Goal: Transaction & Acquisition: Subscribe to service/newsletter

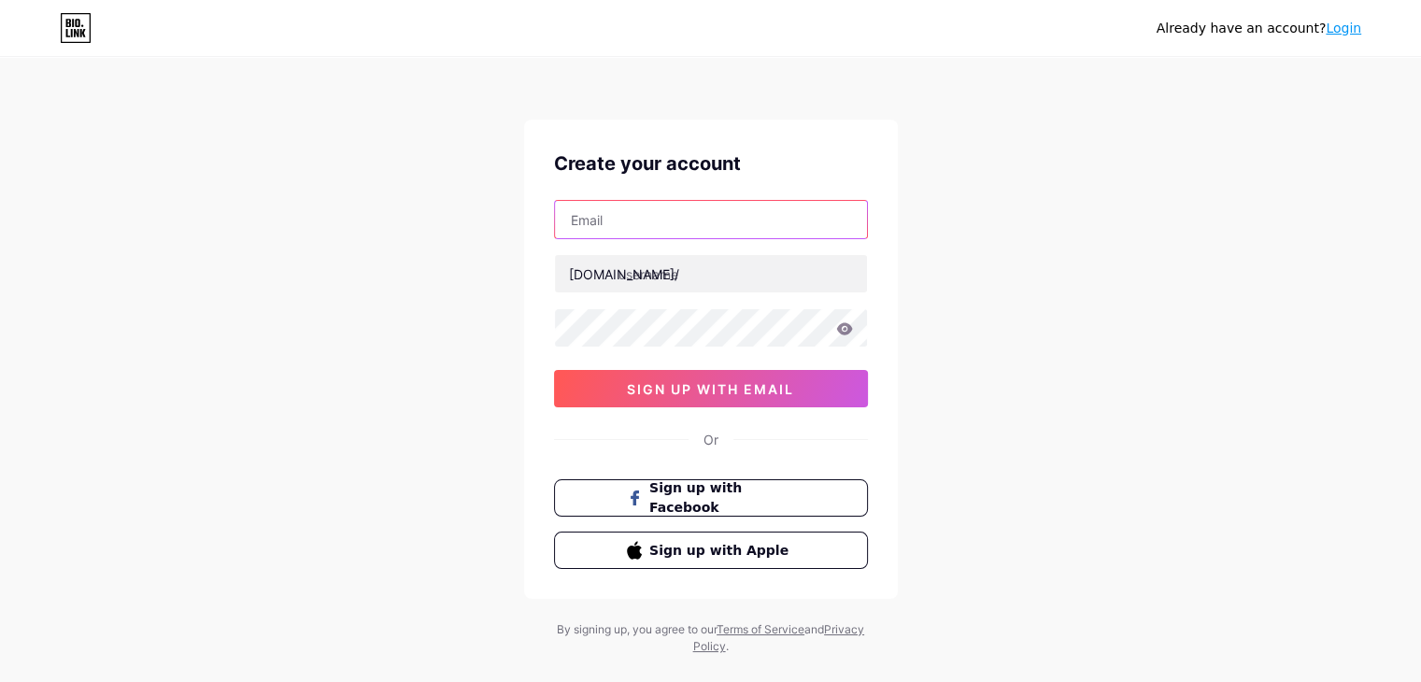
click at [639, 221] on input "text" at bounding box center [711, 219] width 312 height 37
type input "[EMAIL_ADDRESS][DOMAIN_NAME]"
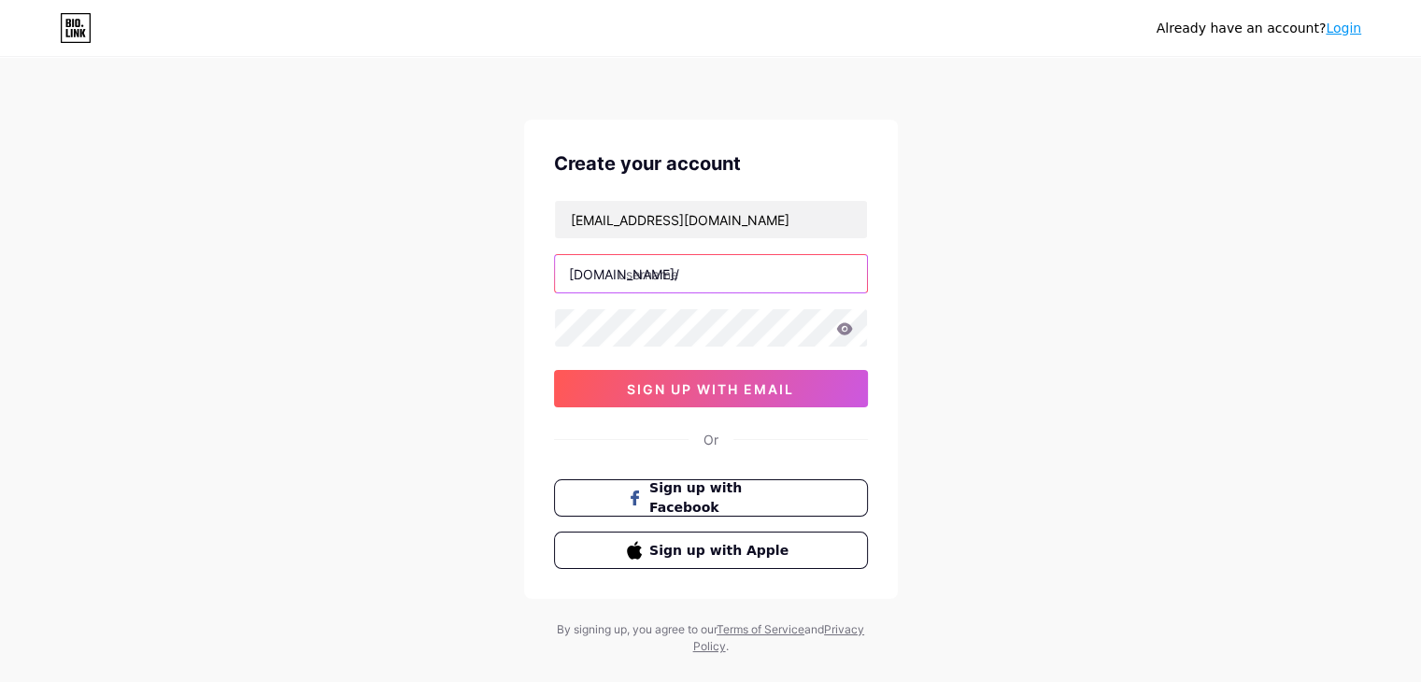
click at [693, 281] on input "text" at bounding box center [711, 273] width 312 height 37
type input "techieakshay"
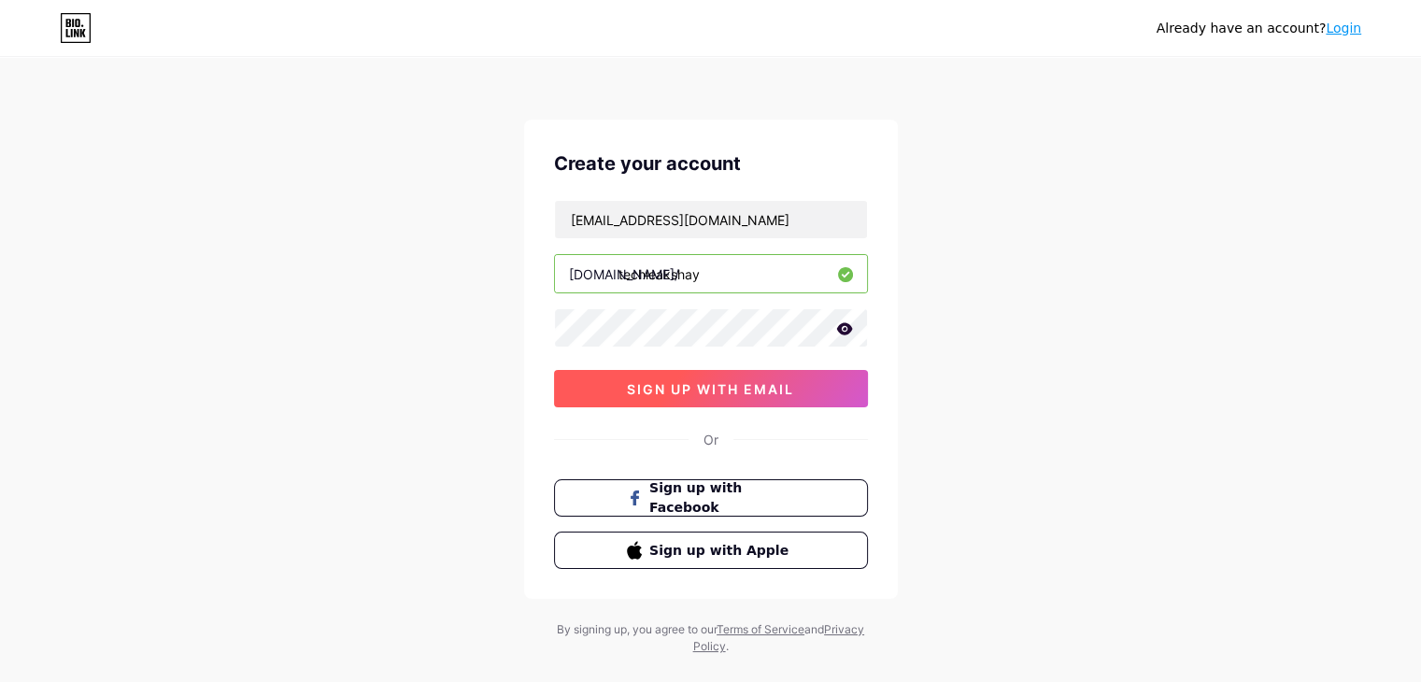
click at [707, 377] on button "sign up with email" at bounding box center [711, 388] width 314 height 37
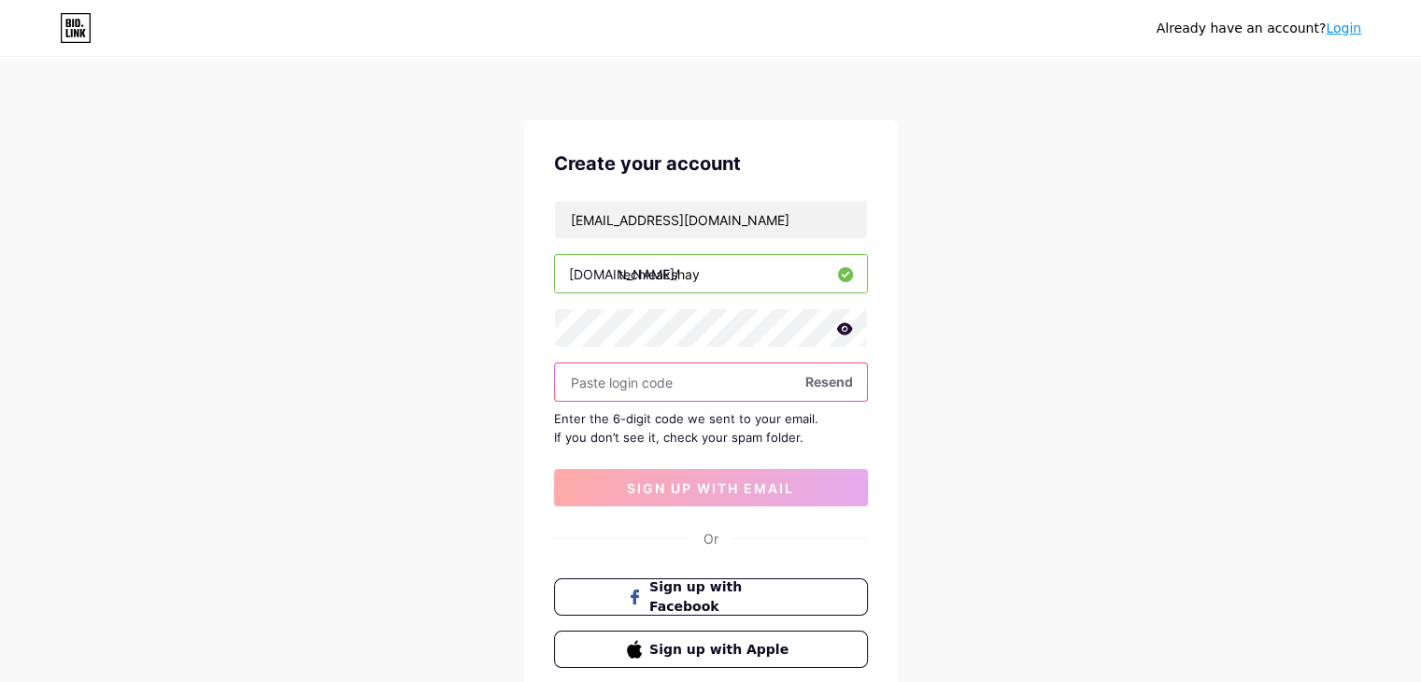
paste input "224019"
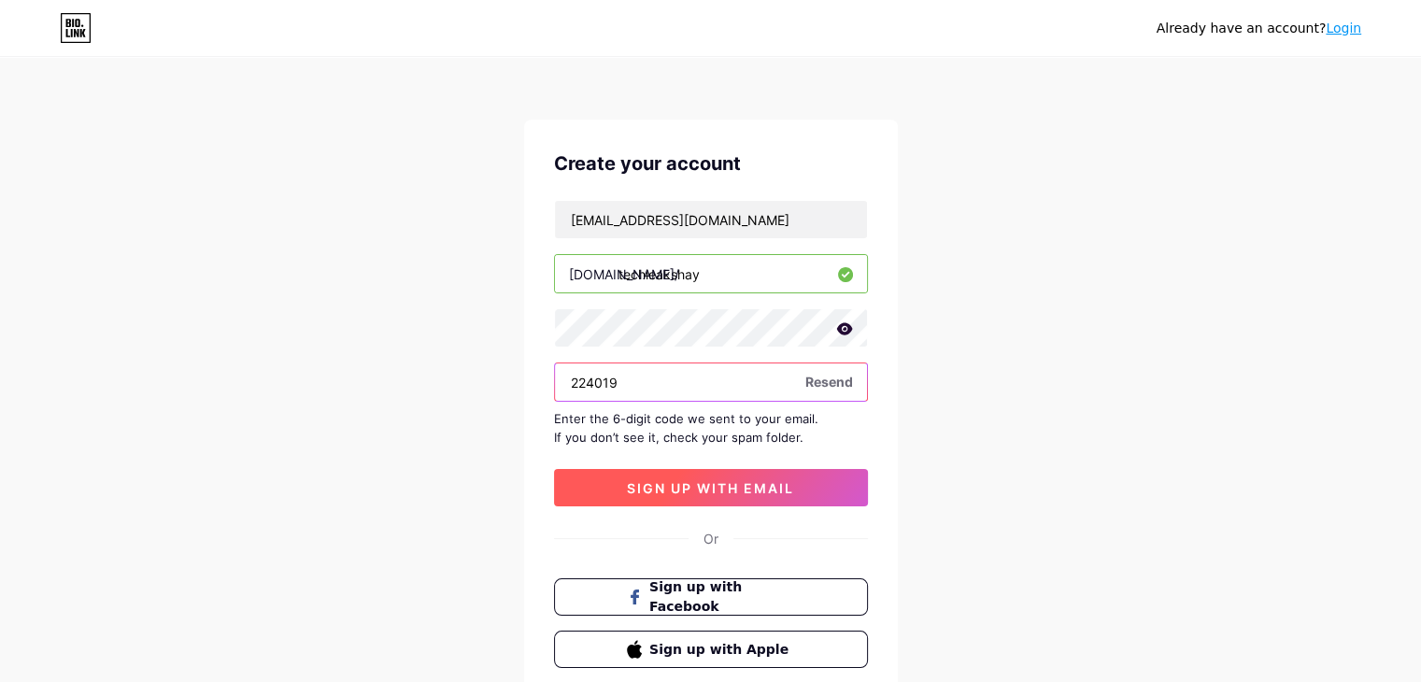
type input "224019"
click at [676, 490] on span "sign up with email" at bounding box center [710, 488] width 167 height 16
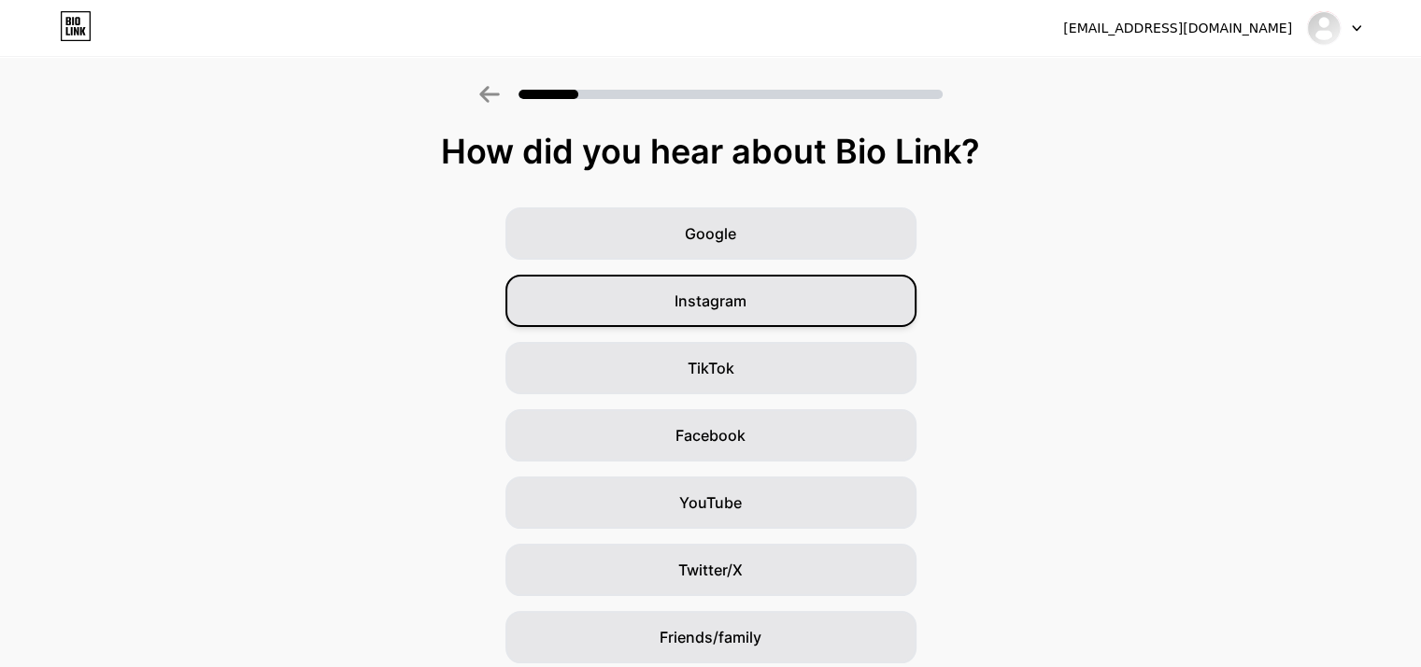
click at [781, 308] on div "Instagram" at bounding box center [710, 301] width 411 height 52
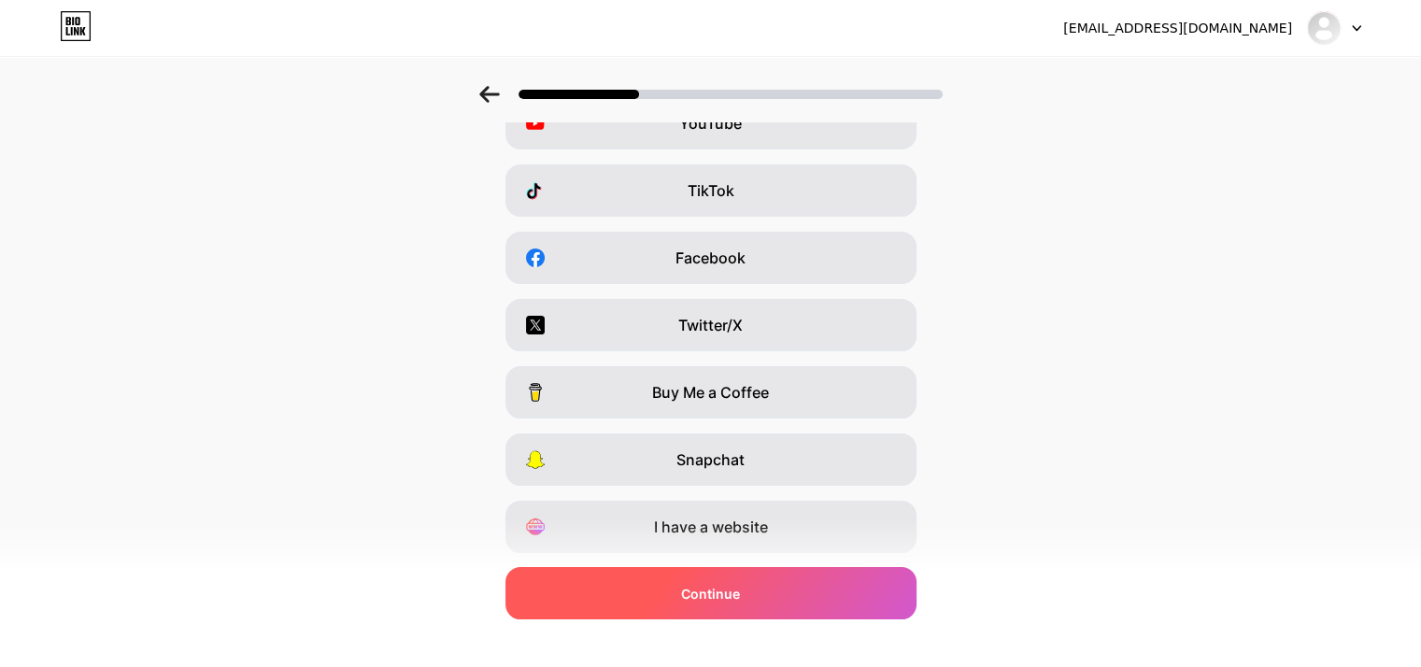
scroll to position [197, 0]
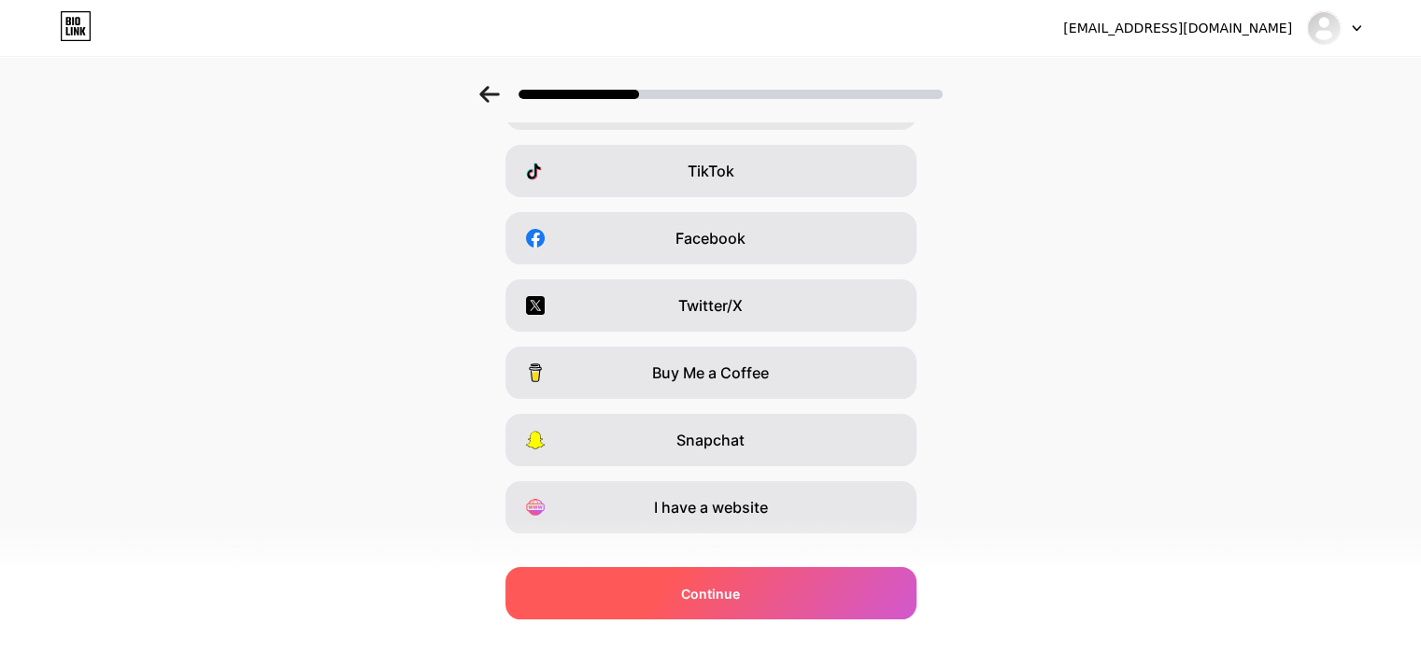
click at [766, 595] on div "Continue" at bounding box center [710, 593] width 411 height 52
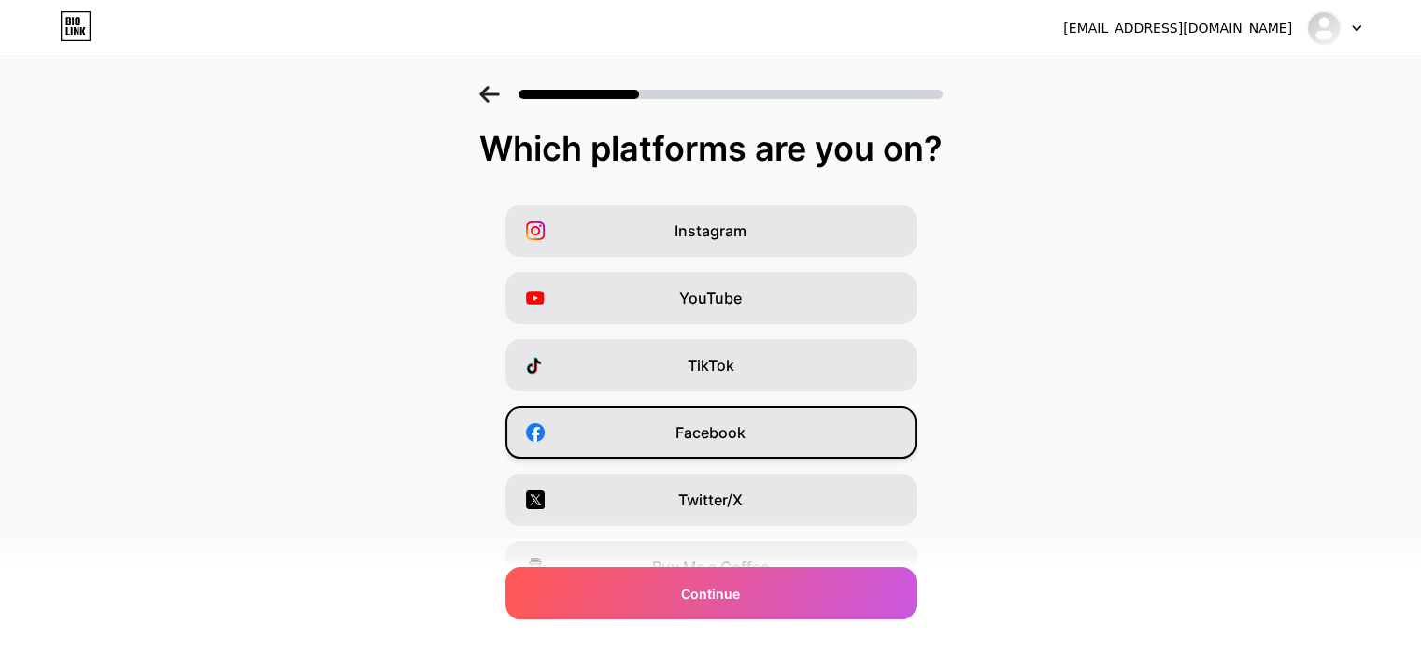
scroll to position [0, 0]
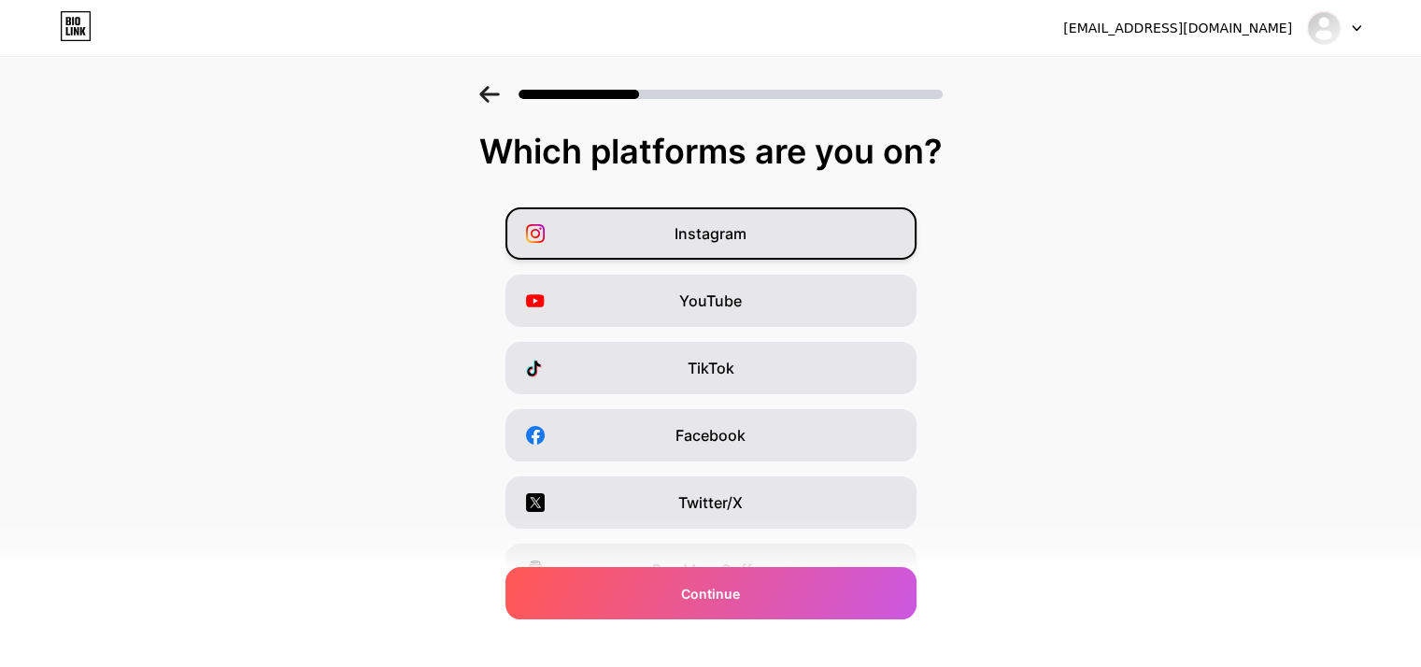
click at [789, 214] on div "Instagram" at bounding box center [710, 233] width 411 height 52
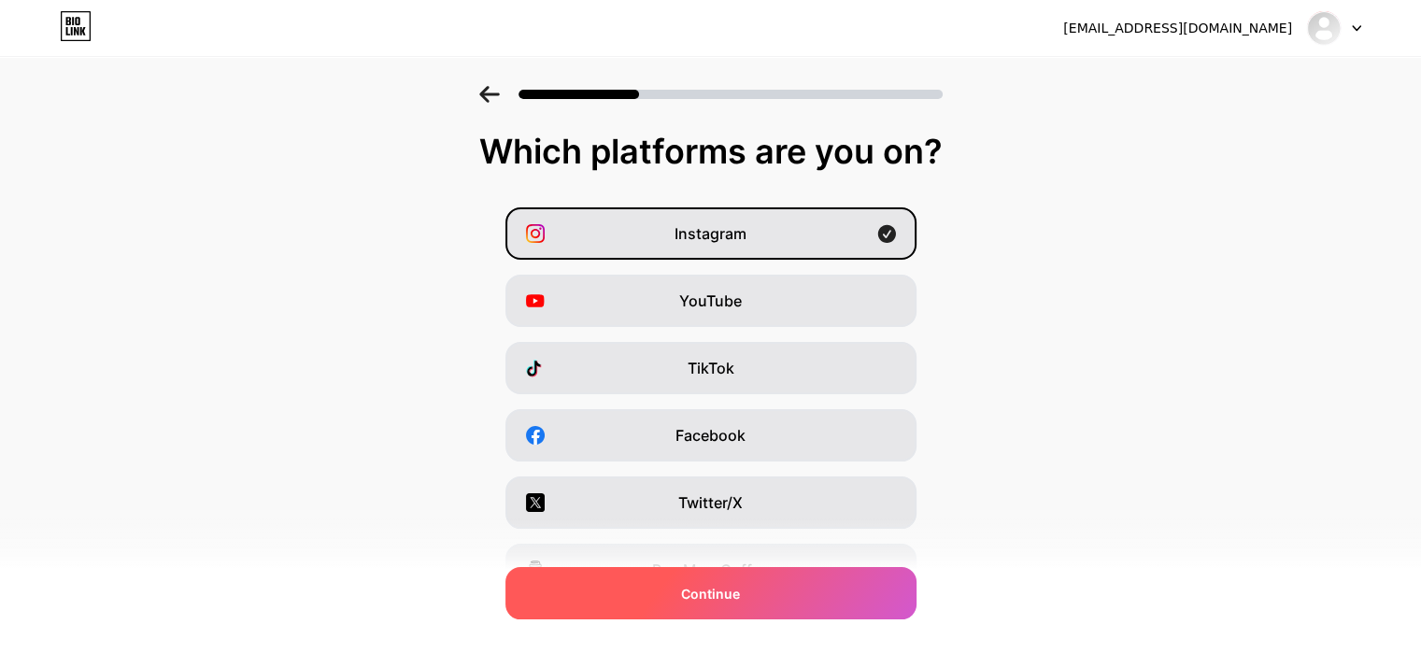
click at [785, 586] on div "Continue" at bounding box center [710, 593] width 411 height 52
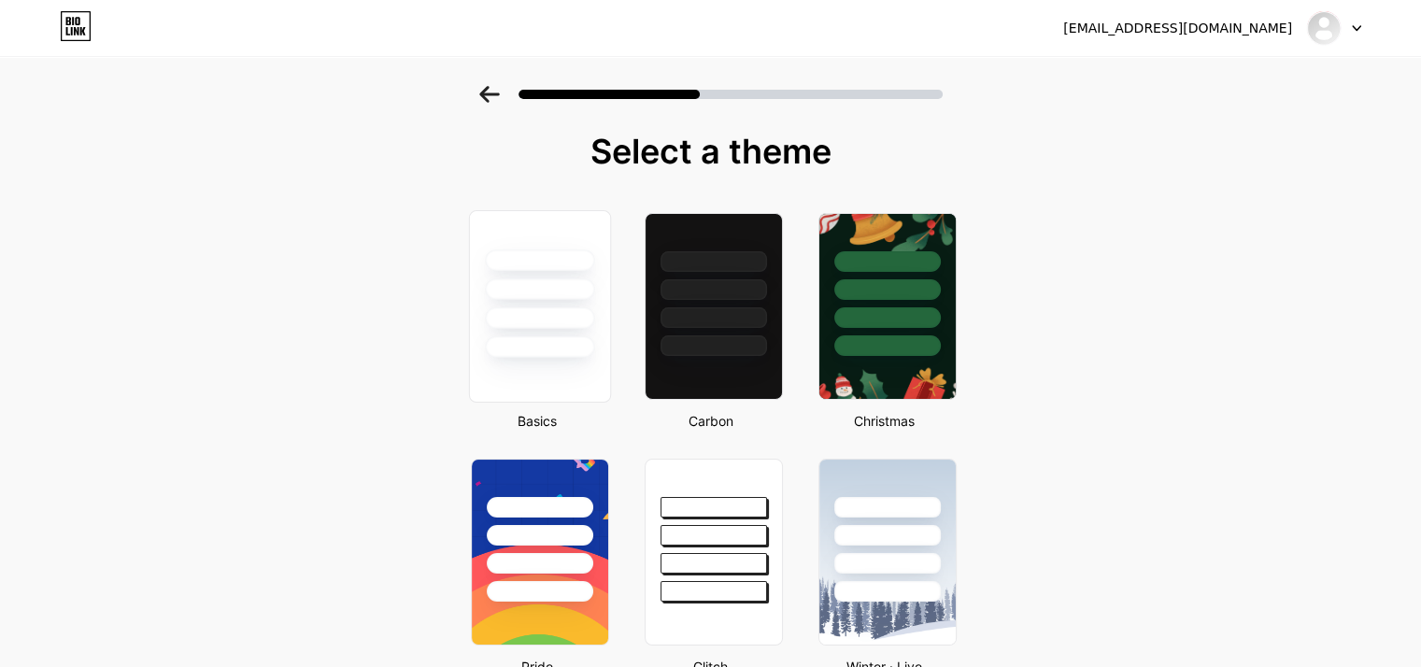
click at [546, 292] on div at bounding box center [539, 288] width 109 height 21
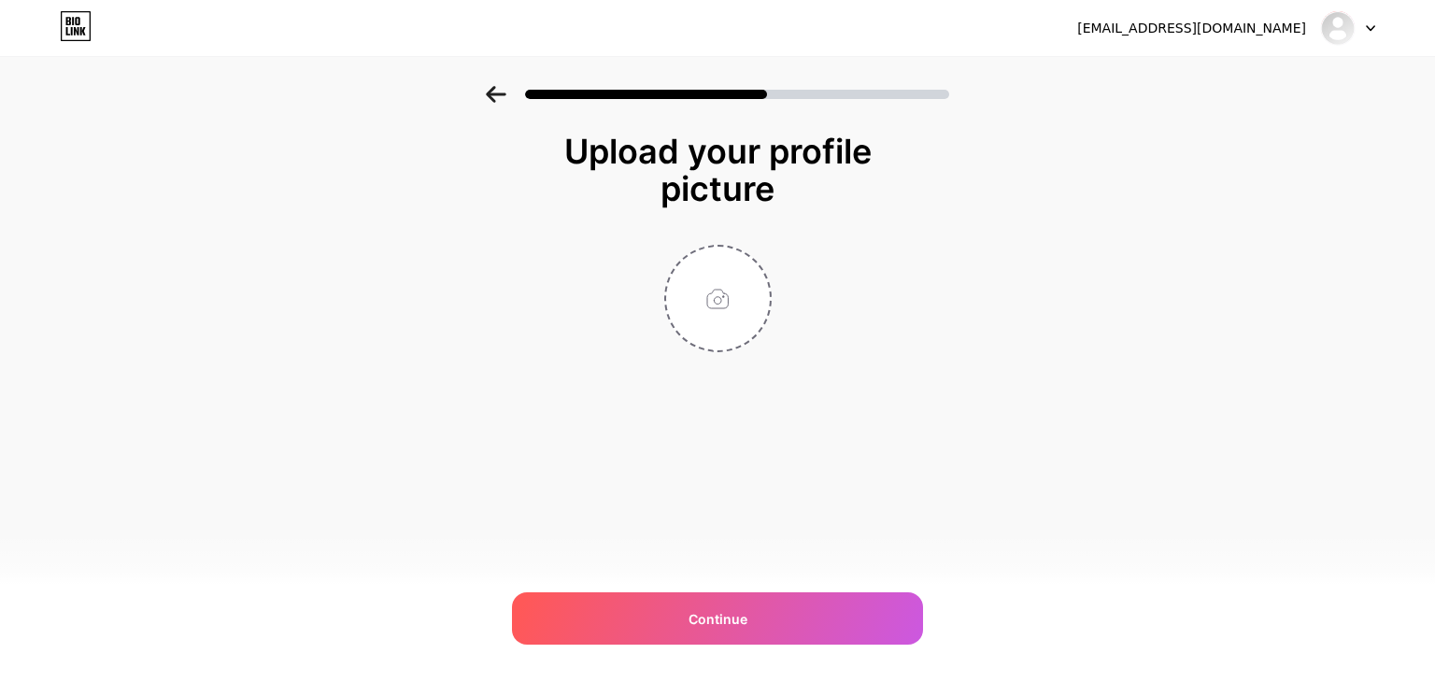
click at [728, 513] on div "[EMAIL_ADDRESS][DOMAIN_NAME] Logout Link Copied Upload your profile picture Con…" at bounding box center [717, 341] width 1435 height 682
click at [732, 315] on input "file" at bounding box center [718, 299] width 104 height 104
type input "C:\fakepath\akshay.png"
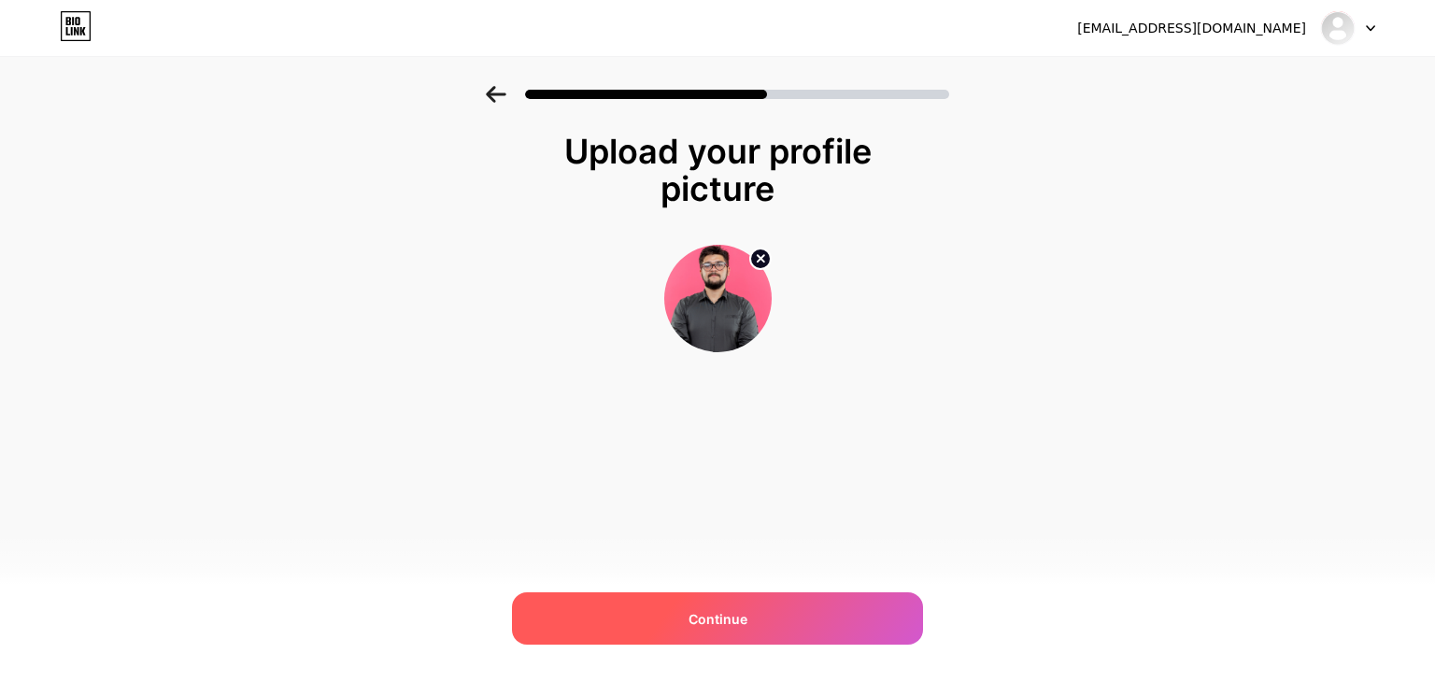
click at [809, 617] on div "Continue" at bounding box center [717, 618] width 411 height 52
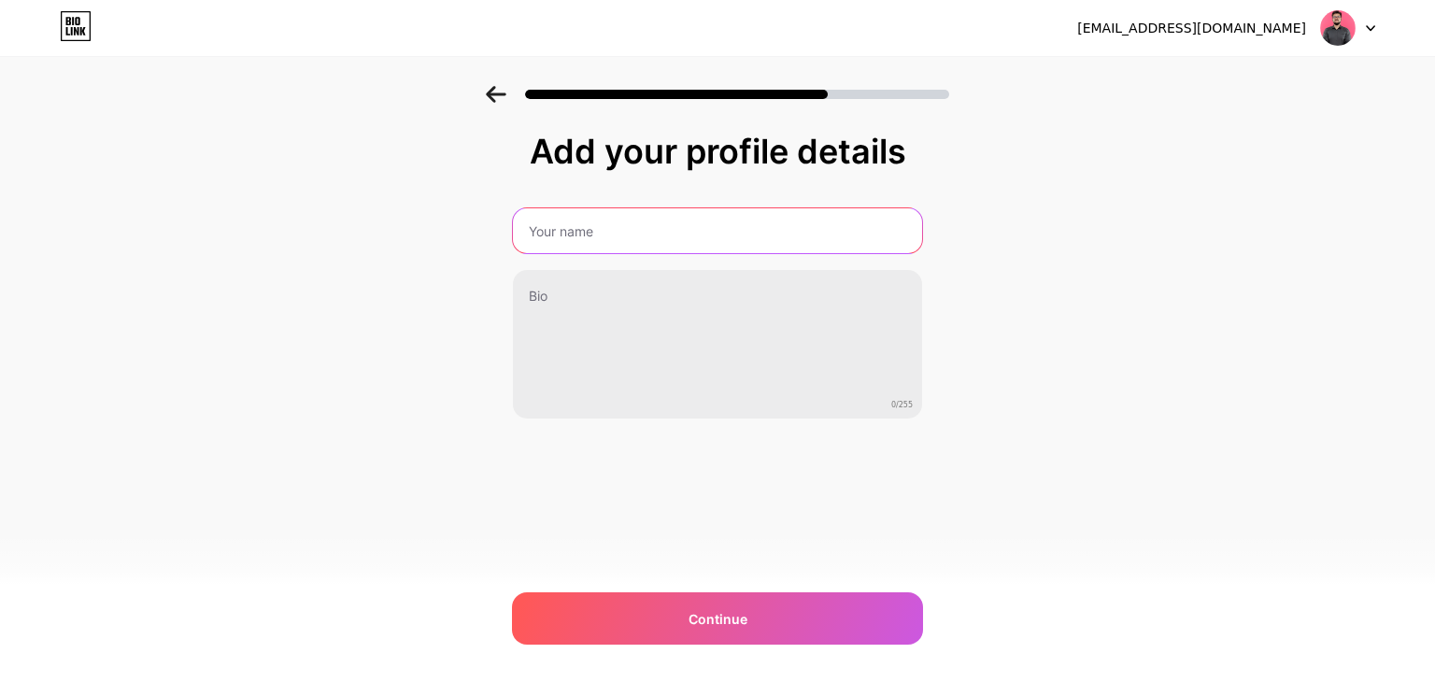
click at [599, 220] on input "text" at bounding box center [717, 230] width 409 height 45
type input "[PERSON_NAME]"
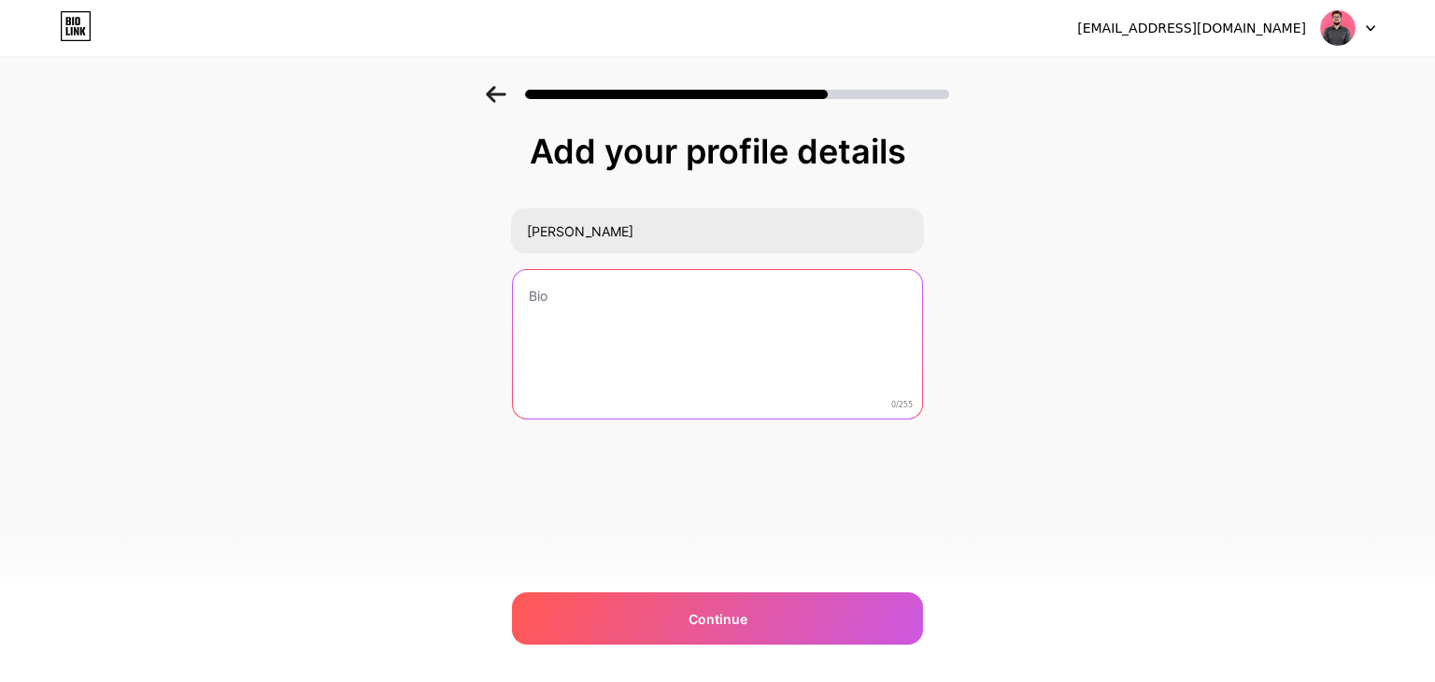
click at [561, 304] on textarea at bounding box center [717, 345] width 409 height 150
paste textarea "Hi, I’m [PERSON_NAME]! Passionate about green tech, from lithium batteries to e…"
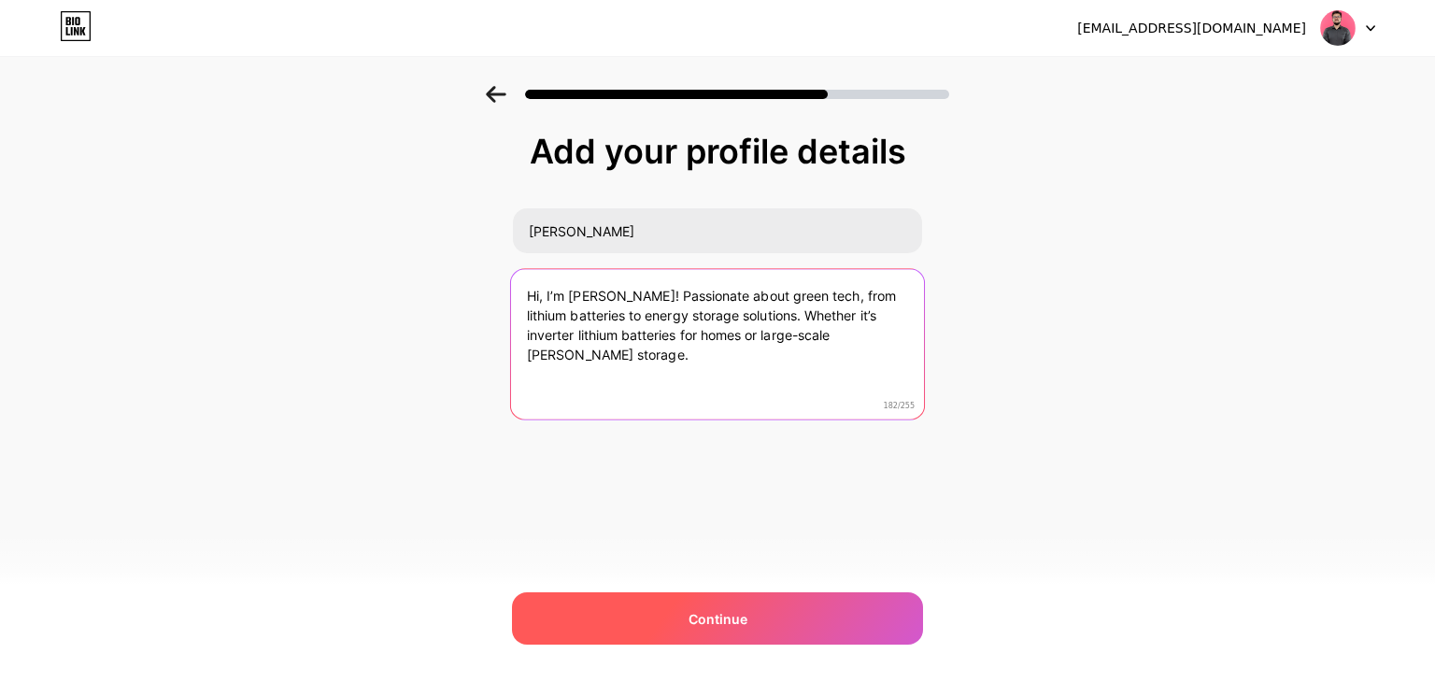
type textarea "Hi, I’m [PERSON_NAME]! Passionate about green tech, from lithium batteries to e…"
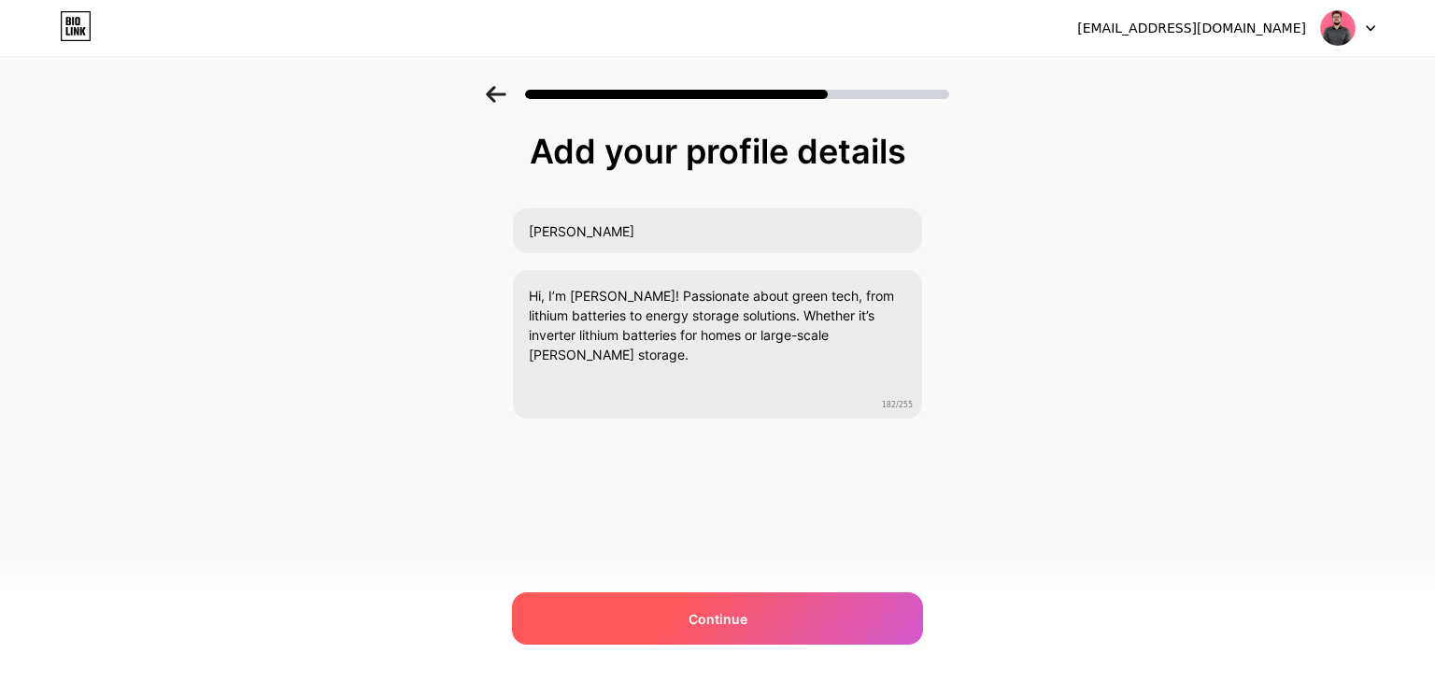
click at [740, 630] on div "Continue" at bounding box center [717, 618] width 411 height 52
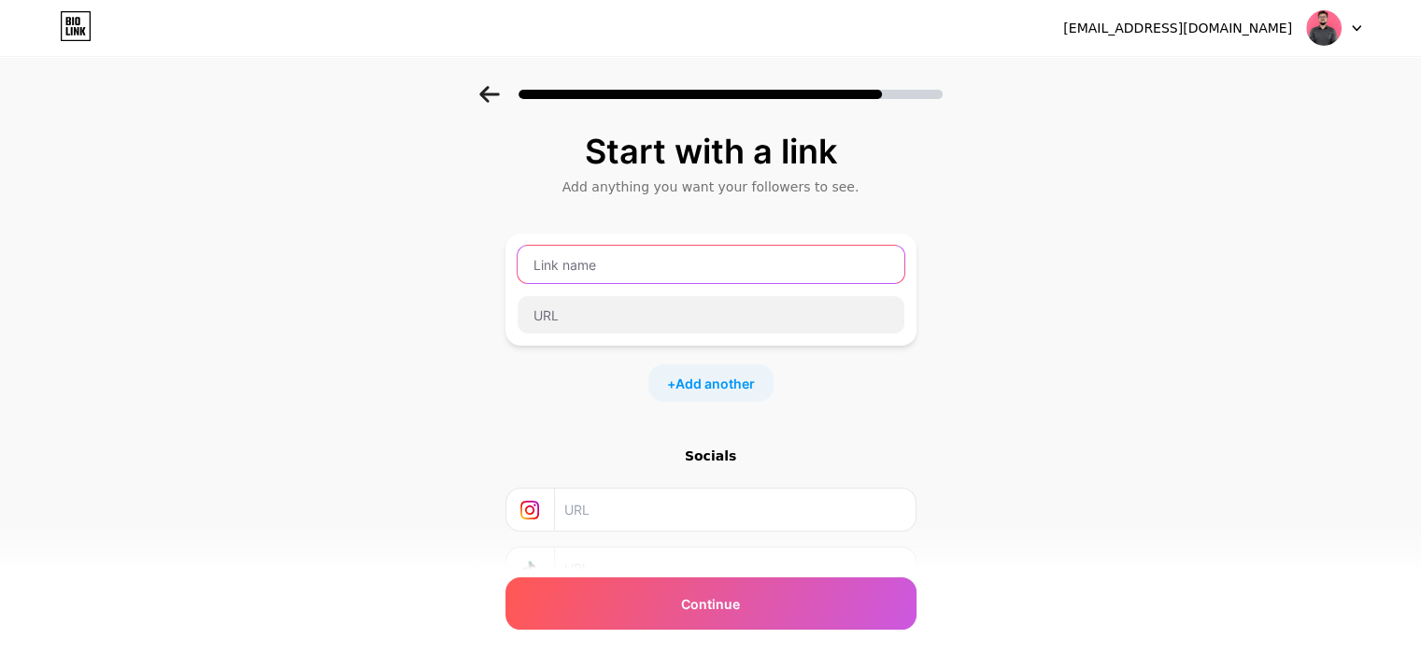
click at [622, 269] on input "text" at bounding box center [711, 264] width 387 height 37
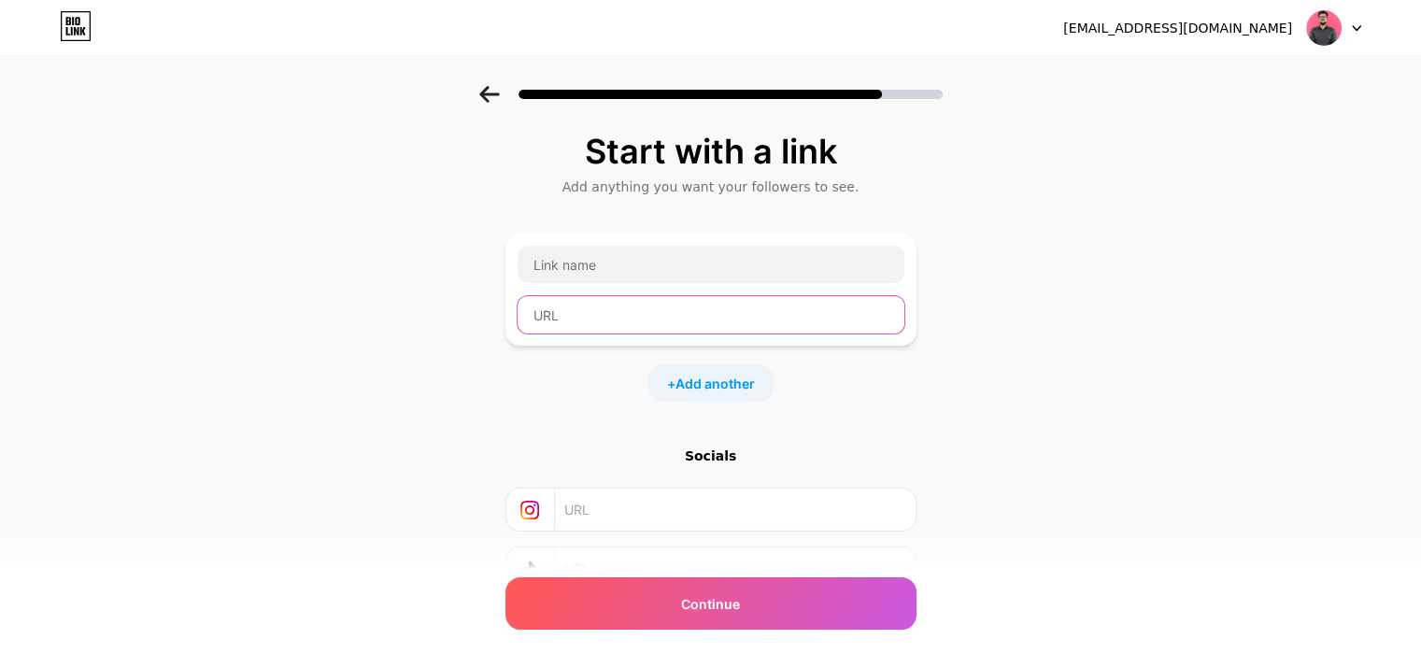
click at [587, 322] on input "text" at bounding box center [711, 314] width 387 height 37
paste input "[URL][DOMAIN_NAME]"
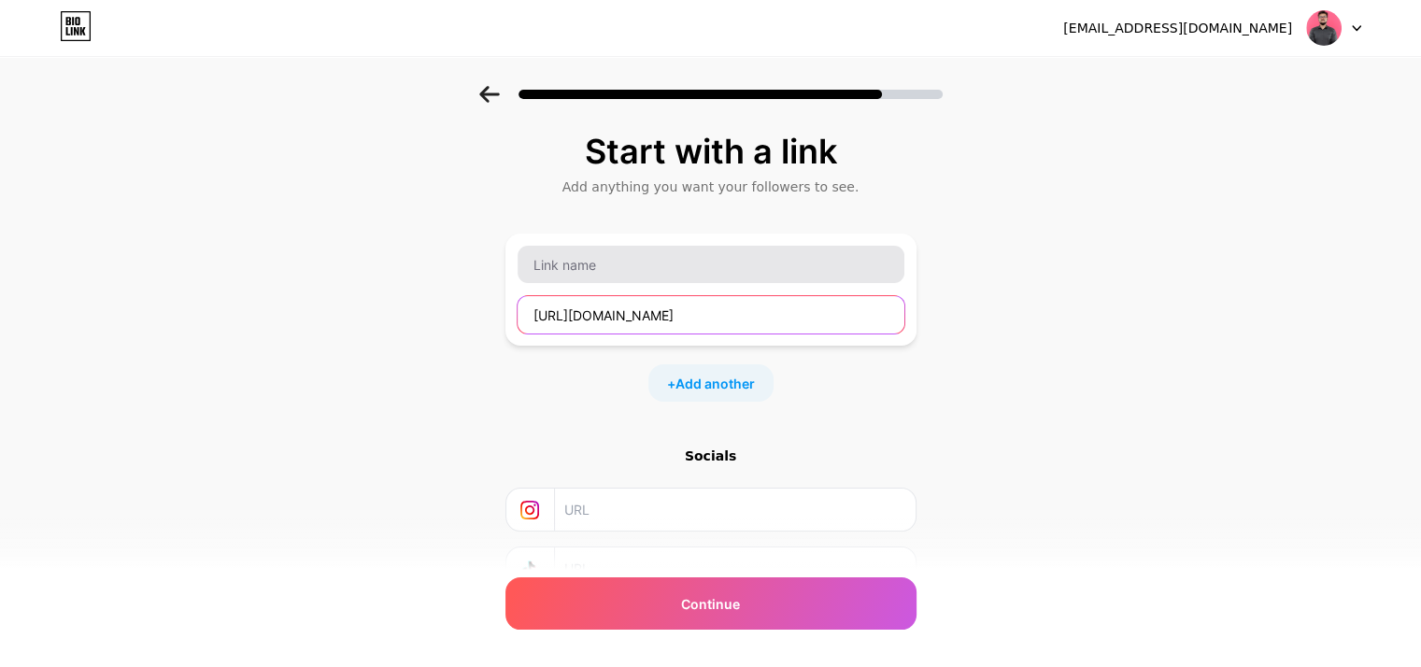
type input "[URL][DOMAIN_NAME]"
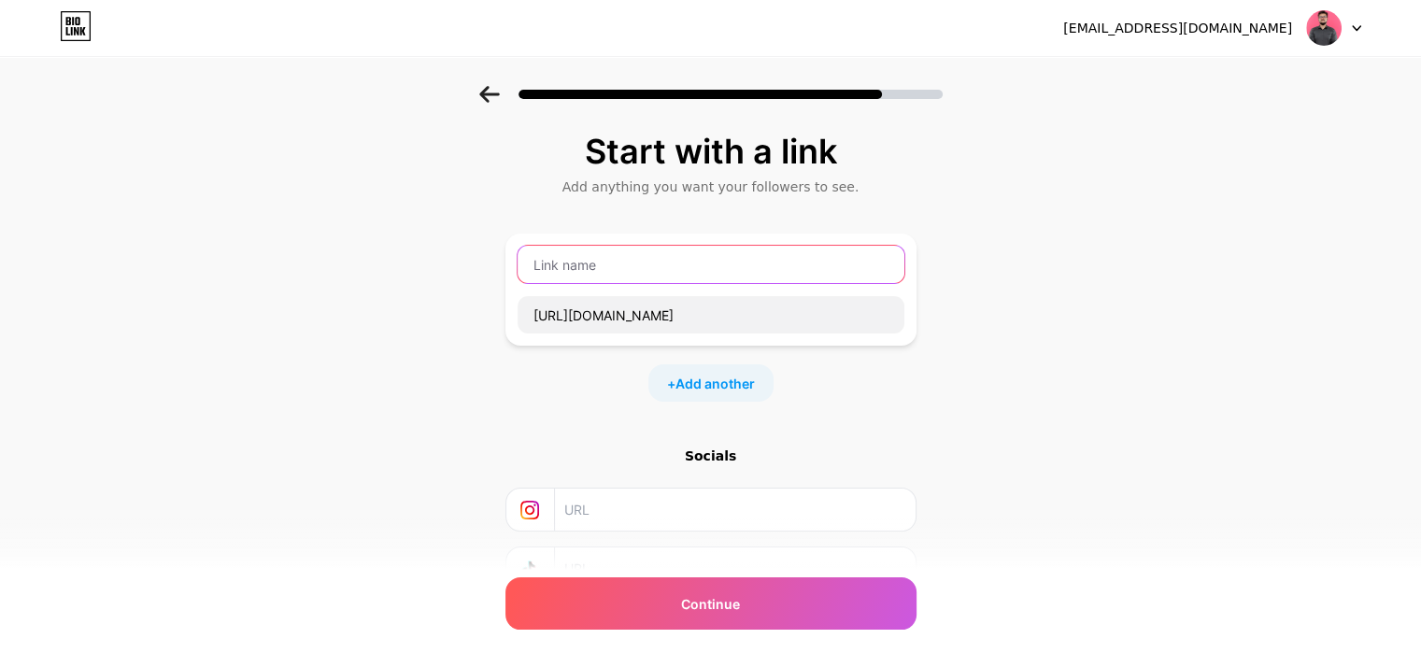
click at [645, 248] on input "text" at bounding box center [711, 264] width 387 height 37
paste input "lithium batteries"
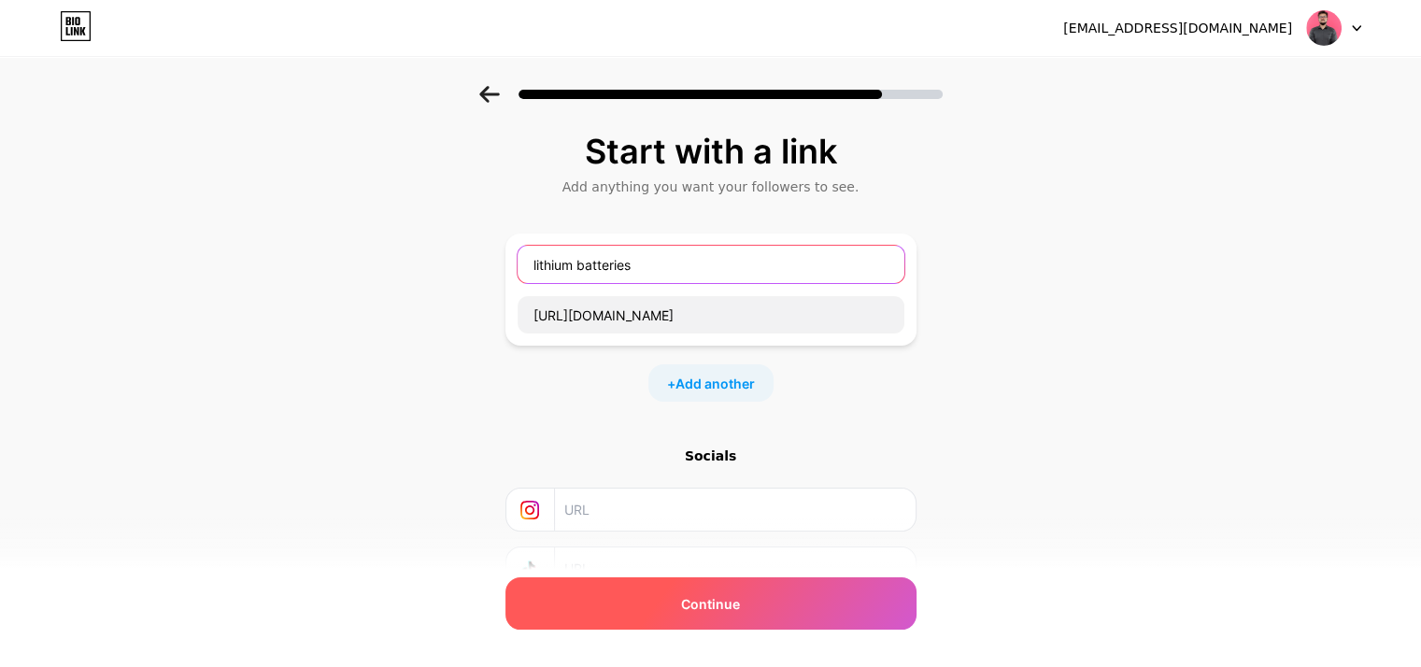
type input "lithium batteries"
click at [740, 599] on span "Continue" at bounding box center [710, 604] width 59 height 20
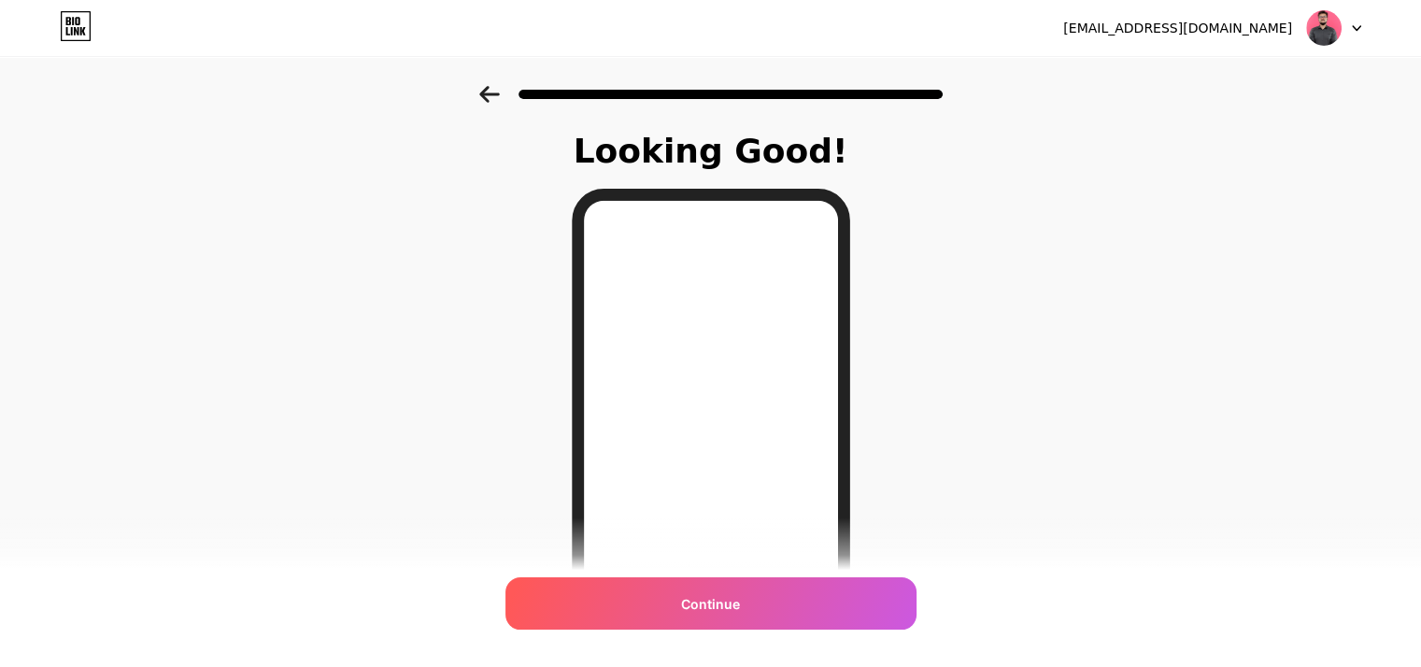
scroll to position [187, 0]
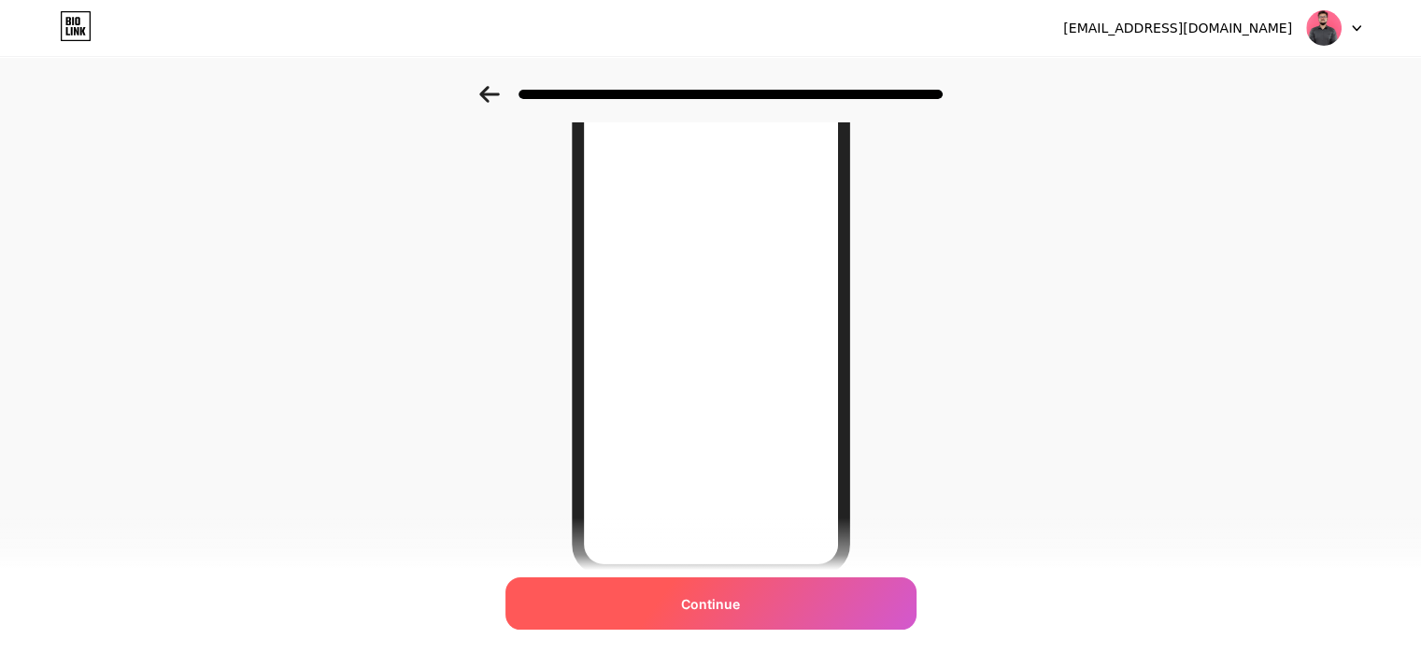
click at [766, 615] on div "Continue" at bounding box center [710, 603] width 411 height 52
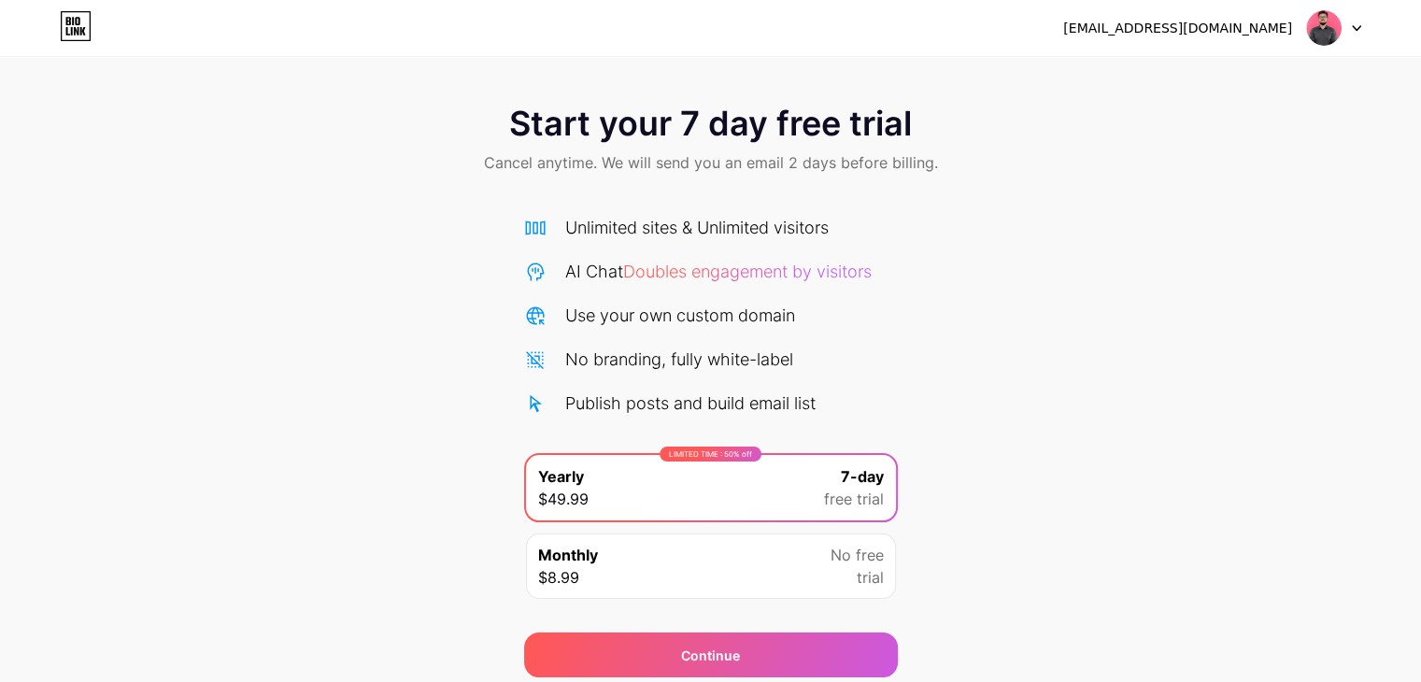
click at [1308, 35] on img at bounding box center [1324, 28] width 36 height 36
click at [1326, 17] on img at bounding box center [1324, 28] width 36 height 36
click at [71, 32] on icon at bounding box center [72, 31] width 2 height 8
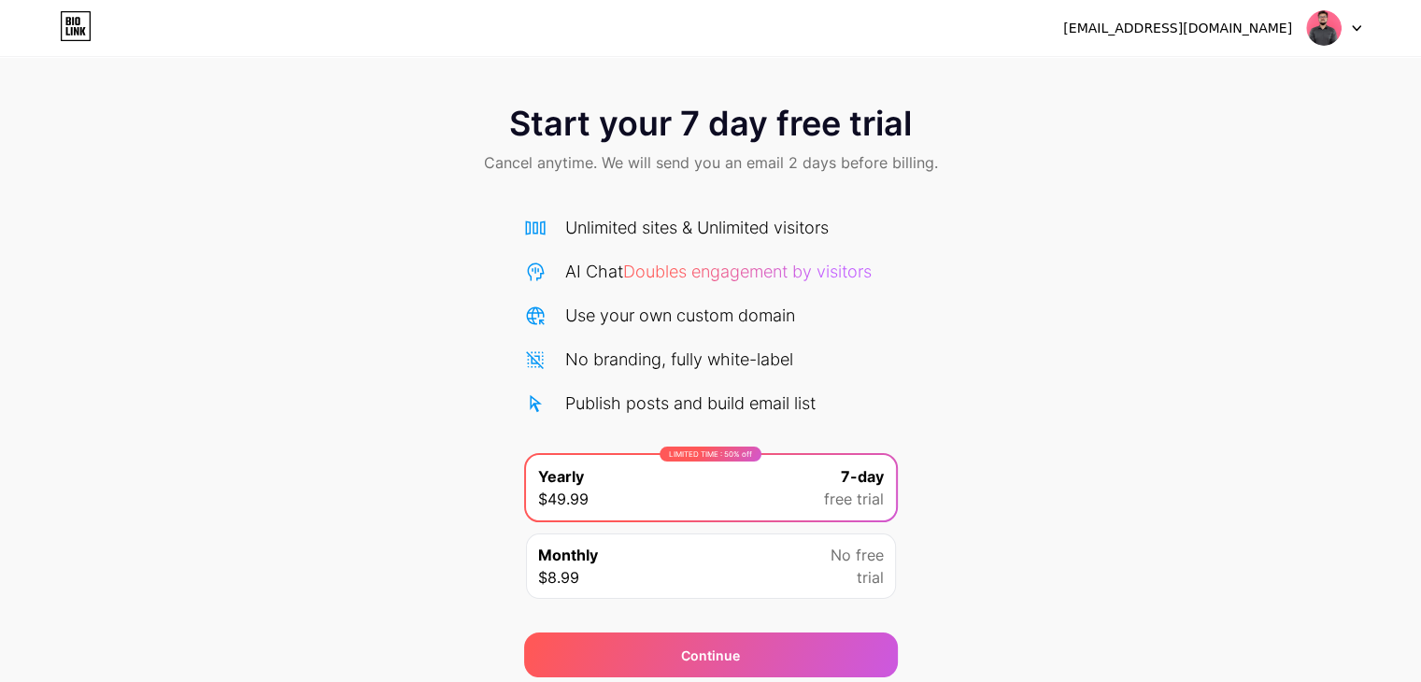
click at [812, 125] on span "Start your 7 day free trial" at bounding box center [710, 123] width 403 height 37
click at [73, 26] on icon at bounding box center [76, 26] width 32 height 30
click at [1346, 37] on div at bounding box center [1334, 28] width 54 height 34
click at [1287, 23] on div "[EMAIL_ADDRESS][DOMAIN_NAME]" at bounding box center [1177, 29] width 229 height 20
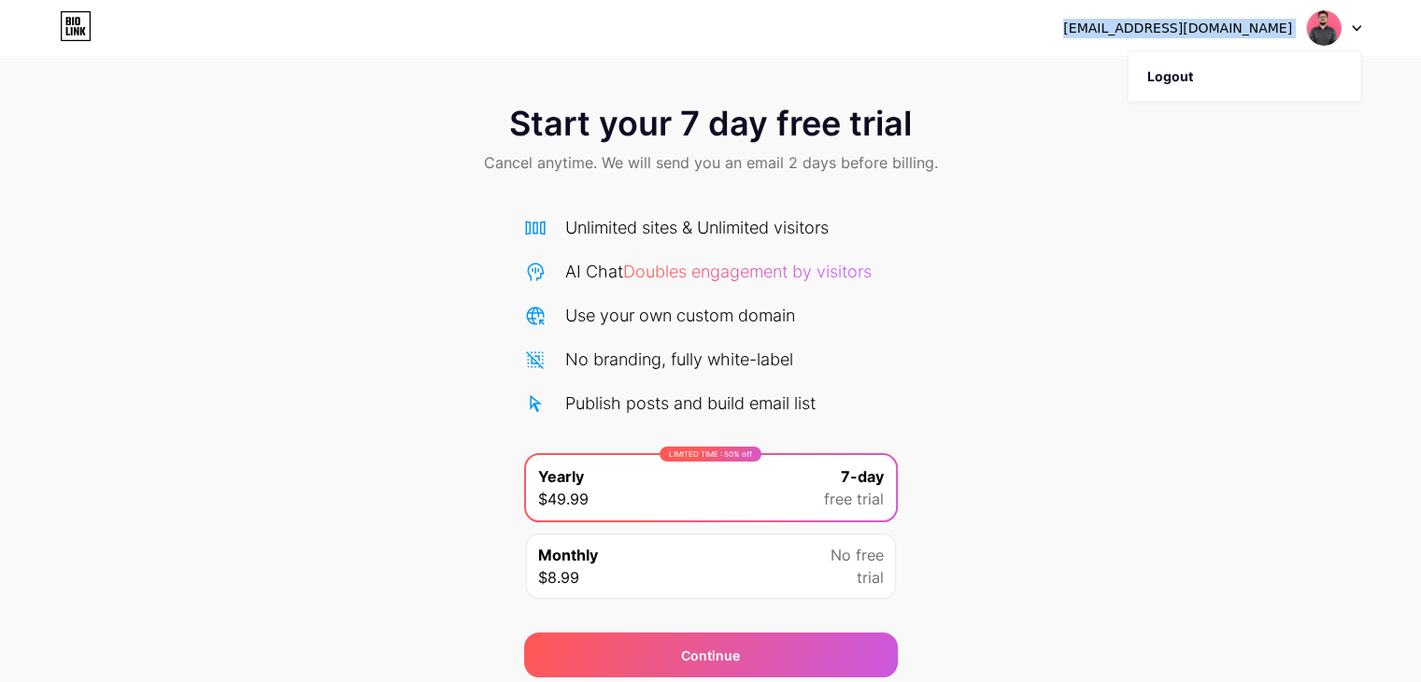
click at [1287, 23] on div "[EMAIL_ADDRESS][DOMAIN_NAME]" at bounding box center [1177, 29] width 229 height 20
click at [1341, 10] on span at bounding box center [1324, 28] width 36 height 36
click at [1164, 233] on div "Start your 7 day free trial Cancel anytime. We will send you an email 2 days be…" at bounding box center [710, 381] width 1421 height 591
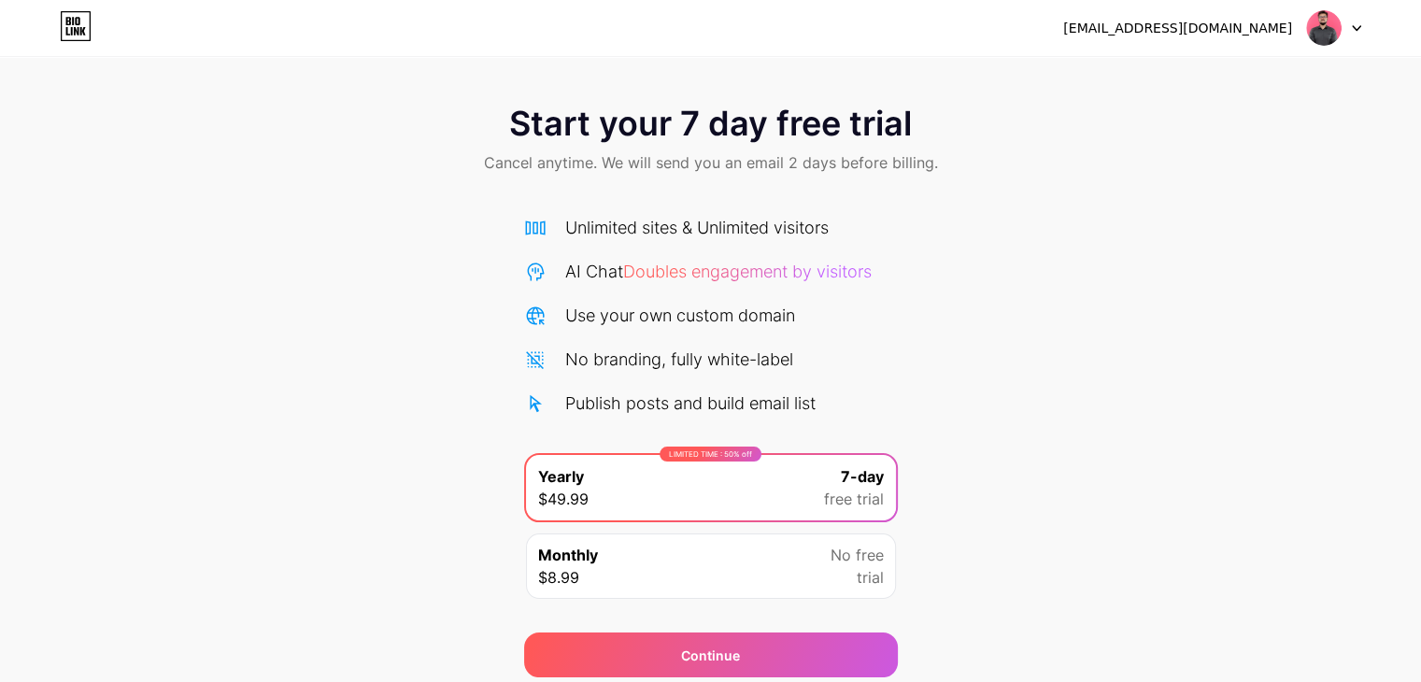
click at [82, 12] on icon at bounding box center [76, 26] width 32 height 30
click at [74, 31] on icon at bounding box center [76, 31] width 5 height 8
click at [63, 21] on icon at bounding box center [76, 26] width 32 height 30
click at [1327, 18] on img at bounding box center [1324, 28] width 36 height 36
click at [1102, 372] on div "Start your 7 day free trial Cancel anytime. We will send you an email 2 days be…" at bounding box center [710, 381] width 1421 height 591
